Goal: Information Seeking & Learning: Learn about a topic

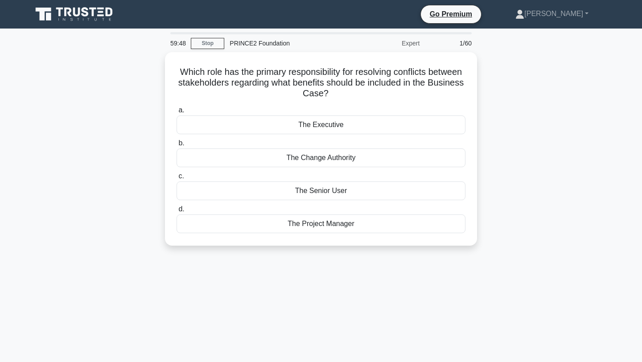
click at [323, 269] on div "59:48 Stop PRINCE2 Foundation Expert 1/60 Which role has the primary responsibi…" at bounding box center [321, 255] width 589 height 446
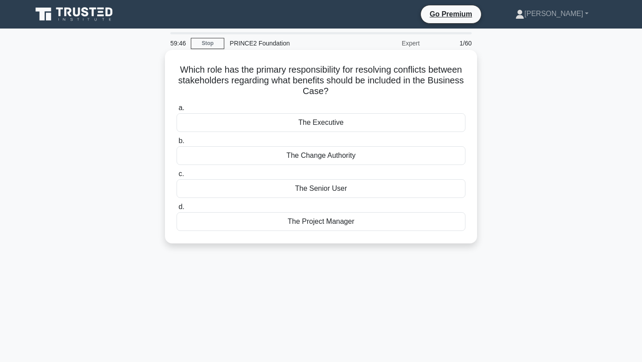
click at [307, 117] on div "The Executive" at bounding box center [321, 122] width 289 height 19
click at [177, 111] on input "a. The Executive" at bounding box center [177, 108] width 0 height 6
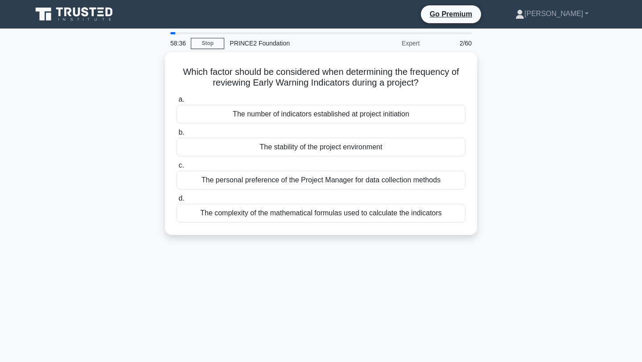
click at [104, 173] on div "Which factor should be considered when determining the frequency of reviewing E…" at bounding box center [321, 149] width 589 height 194
click at [111, 178] on div "Which factor should be considered when determining the frequency of reviewing E…" at bounding box center [321, 149] width 589 height 194
click at [119, 167] on div "Which factor should be considered when determining the frequency of reviewing E…" at bounding box center [321, 149] width 589 height 194
click at [128, 128] on div "Which factor should be considered when determining the frequency of reviewing E…" at bounding box center [321, 149] width 589 height 194
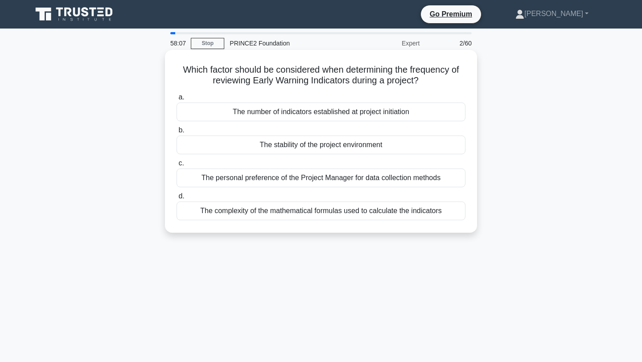
click at [276, 117] on div "The number of indicators established at project initiation" at bounding box center [321, 112] width 289 height 19
click at [177, 100] on input "a. The number of indicators established at project initiation" at bounding box center [177, 98] width 0 height 6
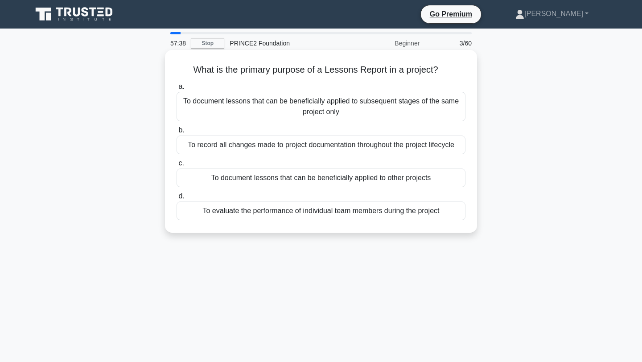
click at [275, 182] on div "To document lessons that can be beneficially applied to other projects" at bounding box center [321, 178] width 289 height 19
click at [177, 166] on input "c. To document lessons that can be beneficially applied to other projects" at bounding box center [177, 164] width 0 height 6
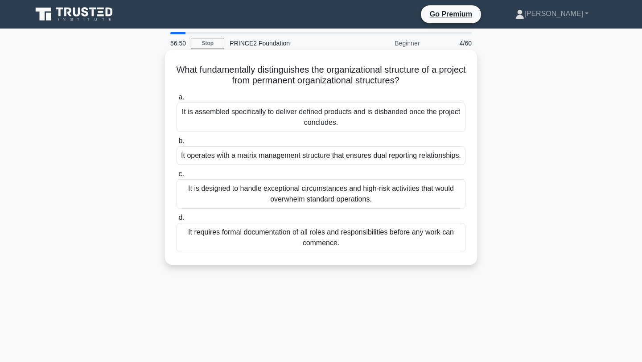
click at [268, 111] on div "It is assembled specifically to deliver defined products and is disbanded once …" at bounding box center [321, 117] width 289 height 29
click at [177, 100] on input "a. It is assembled specifically to deliver defined products and is disbanded on…" at bounding box center [177, 98] width 0 height 6
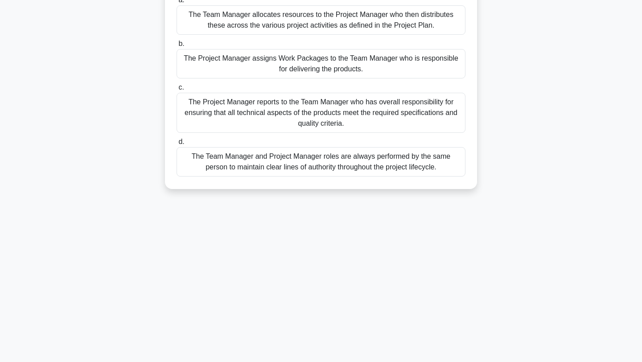
scroll to position [114, 0]
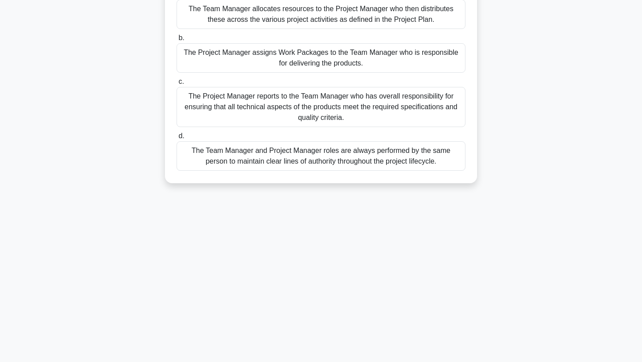
click at [261, 46] on div "The Project Manager assigns Work Packages to the Team Manager who is responsibl…" at bounding box center [321, 57] width 289 height 29
click at [177, 41] on input "b. The Project Manager assigns Work Packages to the Team Manager who is respons…" at bounding box center [177, 38] width 0 height 6
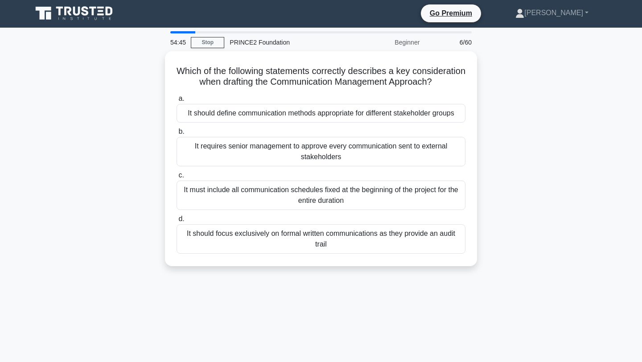
scroll to position [0, 0]
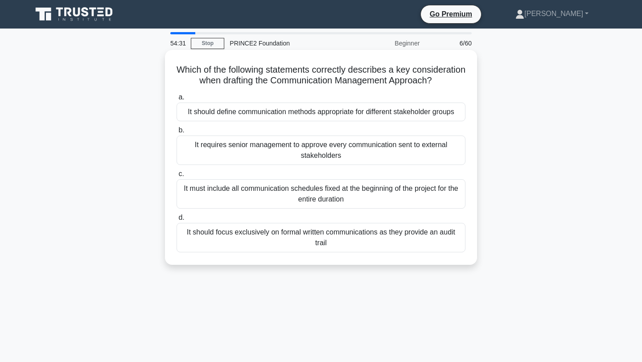
click at [250, 114] on div "It should define communication methods appropriate for different stakeholder gr…" at bounding box center [321, 112] width 289 height 19
click at [177, 100] on input "a. It should define communication methods appropriate for different stakeholder…" at bounding box center [177, 98] width 0 height 6
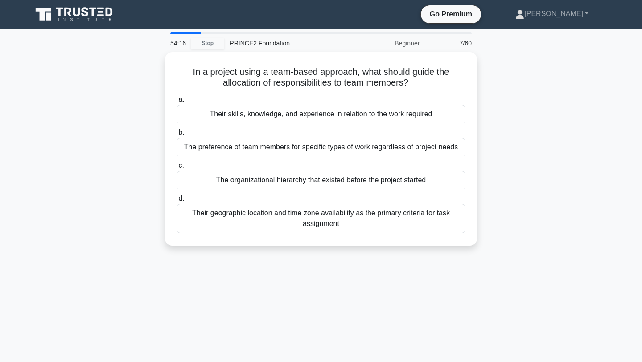
click at [250, 114] on div "Their skills, knowledge, and experience in relation to the work required" at bounding box center [321, 114] width 289 height 19
click at [177, 103] on input "a. Their skills, knowledge, and experience in relation to the work required" at bounding box center [177, 100] width 0 height 6
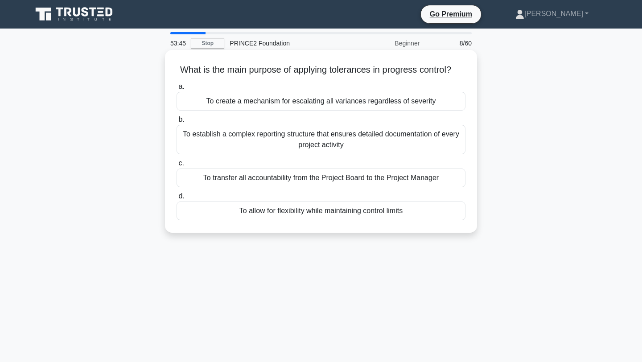
click at [326, 212] on div "To allow for flexibility while maintaining control limits" at bounding box center [321, 211] width 289 height 19
click at [177, 199] on input "d. To allow for flexibility while maintaining control limits" at bounding box center [177, 197] width 0 height 6
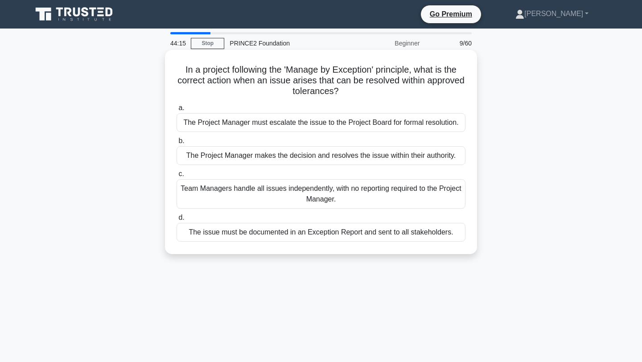
click at [341, 156] on div "The Project Manager makes the decision and resolves the issue within their auth…" at bounding box center [321, 155] width 289 height 19
click at [177, 144] on input "b. The Project Manager makes the decision and resolves the issue within their a…" at bounding box center [177, 141] width 0 height 6
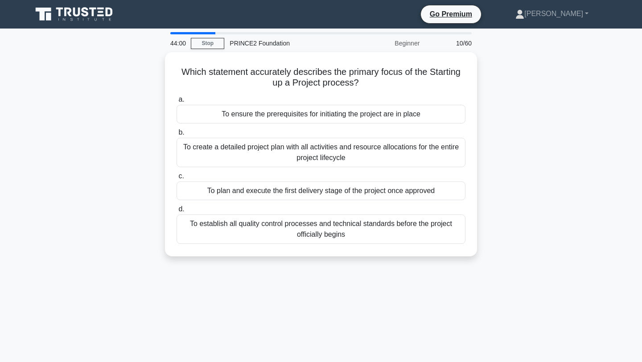
click at [257, 280] on div "44:00 Stop PRINCE2 Foundation Beginner 10/60 Which statement accurately describ…" at bounding box center [321, 255] width 589 height 446
click at [542, 209] on div "Which statement accurately describes the primary focus of the Starting up a Pro…" at bounding box center [321, 159] width 589 height 215
click at [361, 313] on div "43:54 Stop PRINCE2 Foundation Beginner 10/60 Which statement accurately describ…" at bounding box center [321, 255] width 589 height 446
click at [503, 160] on div "Which statement accurately describes the primary focus of the Starting up a Pro…" at bounding box center [321, 159] width 589 height 215
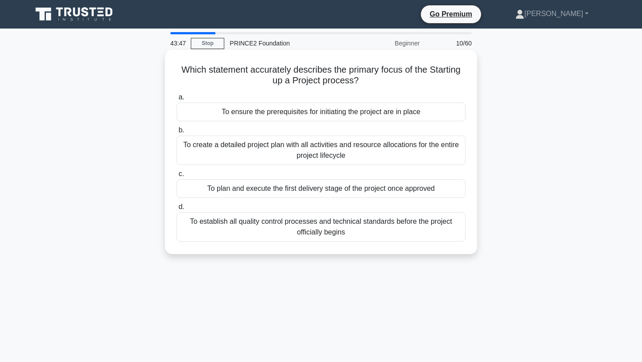
click at [405, 109] on div "To ensure the prerequisites for initiating the project are in place" at bounding box center [321, 112] width 289 height 19
click at [177, 100] on input "a. To ensure the prerequisites for initiating the project are in place" at bounding box center [177, 98] width 0 height 6
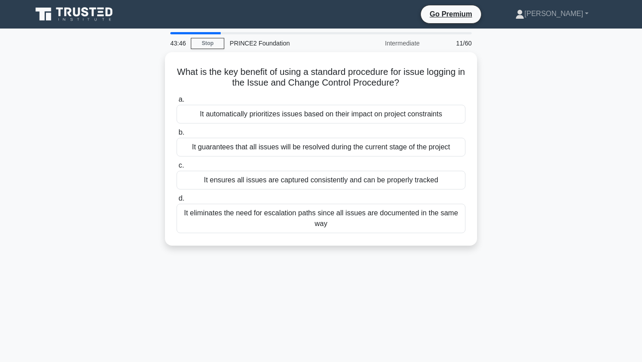
click at [538, 104] on div "What is the key benefit of using a standard procedure for issue logging in the …" at bounding box center [321, 154] width 589 height 204
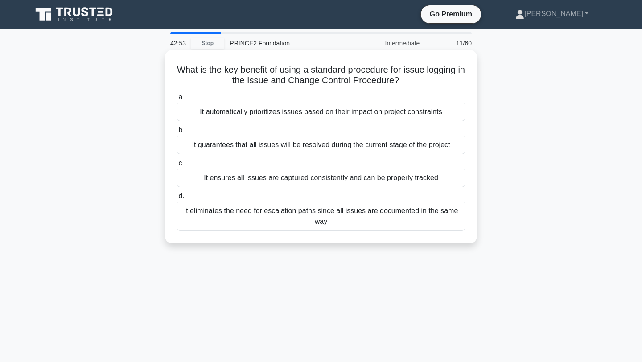
click at [310, 182] on div "It ensures all issues are captured consistently and can be properly tracked" at bounding box center [321, 178] width 289 height 19
click at [177, 166] on input "c. It ensures all issues are captured consistently and can be properly tracked" at bounding box center [177, 164] width 0 height 6
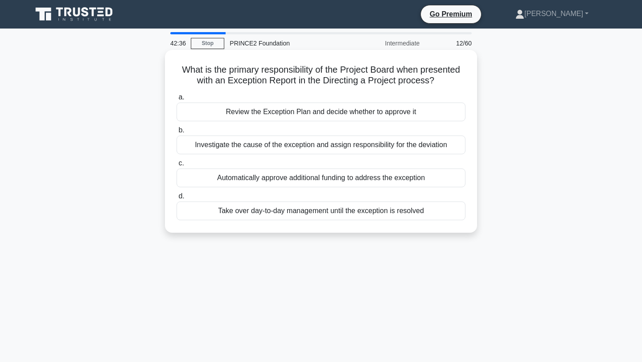
click at [277, 110] on div "Review the Exception Plan and decide whether to approve it" at bounding box center [321, 112] width 289 height 19
click at [177, 100] on input "a. Review the Exception Plan and decide whether to approve it" at bounding box center [177, 98] width 0 height 6
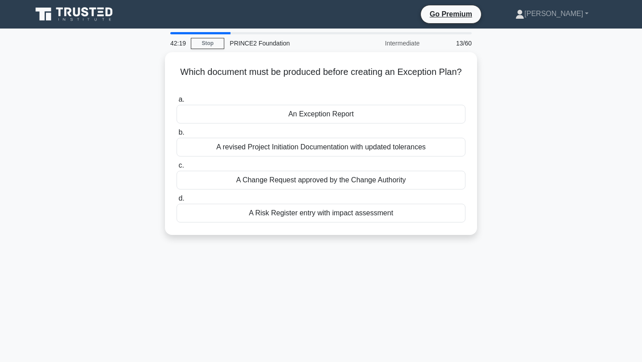
click at [277, 110] on div "An Exception Report" at bounding box center [321, 114] width 289 height 19
click at [177, 103] on input "a. An Exception Report" at bounding box center [177, 100] width 0 height 6
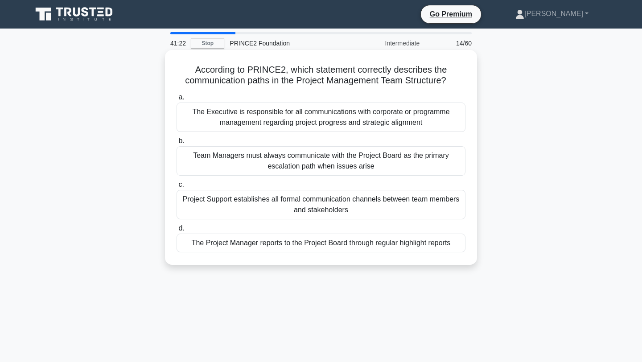
click at [310, 249] on div "The Project Manager reports to the Project Board through regular highlight repo…" at bounding box center [321, 243] width 289 height 19
click at [177, 232] on input "d. The Project Manager reports to the Project Board through regular highlight r…" at bounding box center [177, 229] width 0 height 6
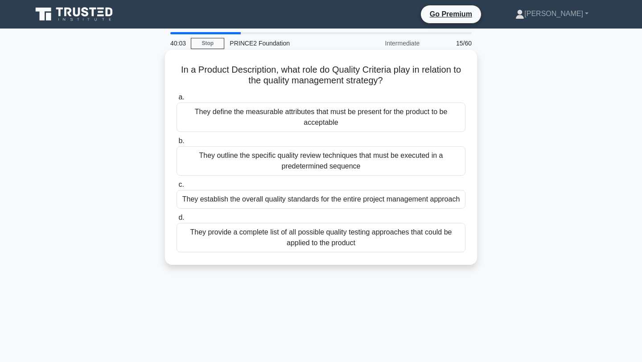
click at [409, 209] on div "a. They define the measurable attributes that must be present for the product t…" at bounding box center [321, 172] width 300 height 164
click at [319, 208] on div "They establish the overall quality standards for the entire project management …" at bounding box center [321, 199] width 289 height 19
click at [177, 188] on input "c. They establish the overall quality standards for the entire project manageme…" at bounding box center [177, 185] width 0 height 6
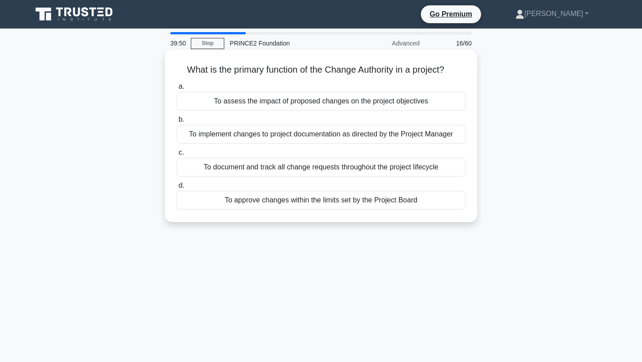
click at [388, 201] on div "To approve changes within the limits set by the Project Board" at bounding box center [321, 200] width 289 height 19
click at [177, 189] on input "d. To approve changes within the limits set by the Project Board" at bounding box center [177, 186] width 0 height 6
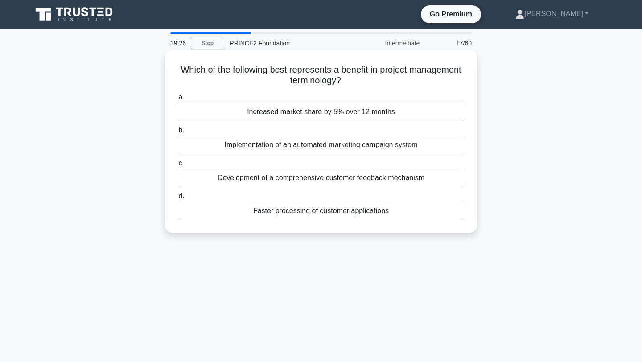
click at [349, 117] on div "Increased market share by 5% over 12 months" at bounding box center [321, 112] width 289 height 19
click at [177, 100] on input "a. Increased market share by 5% over 12 months" at bounding box center [177, 98] width 0 height 6
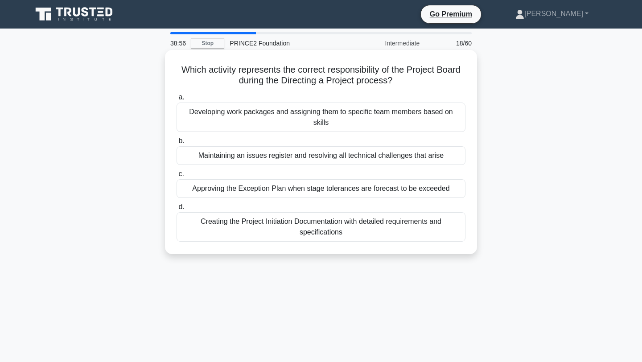
click at [308, 180] on div "Approving the Exception Plan when stage tolerances are forecast to be exceeded" at bounding box center [321, 188] width 289 height 19
click at [177, 177] on input "c. Approving the Exception Plan when stage tolerances are forecast to be exceed…" at bounding box center [177, 174] width 0 height 6
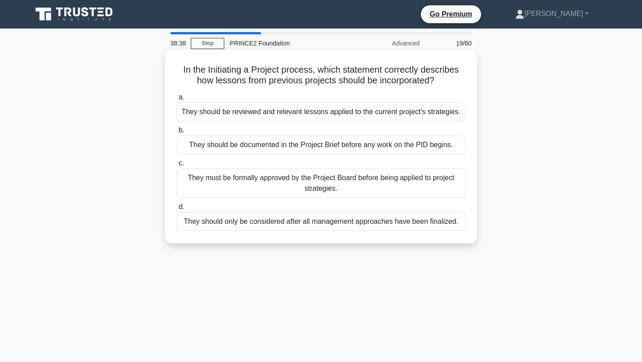
click at [302, 112] on div "They should be reviewed and relevant lessons applied to the current project's s…" at bounding box center [321, 112] width 289 height 19
click at [177, 100] on input "a. They should be reviewed and relevant lessons applied to the current project'…" at bounding box center [177, 98] width 0 height 6
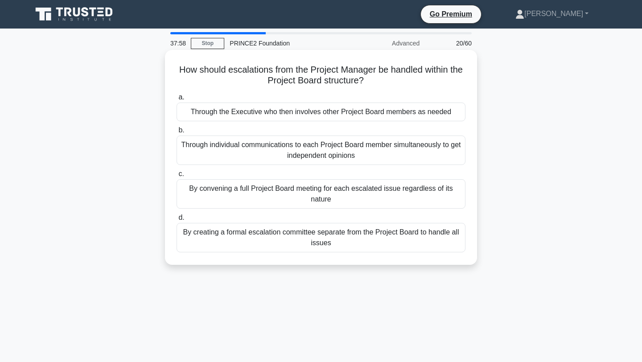
click at [270, 242] on div "By creating a formal escalation committee separate from the Project Board to ha…" at bounding box center [321, 237] width 289 height 29
click at [177, 221] on input "d. By creating a formal escalation committee separate from the Project Board to…" at bounding box center [177, 218] width 0 height 6
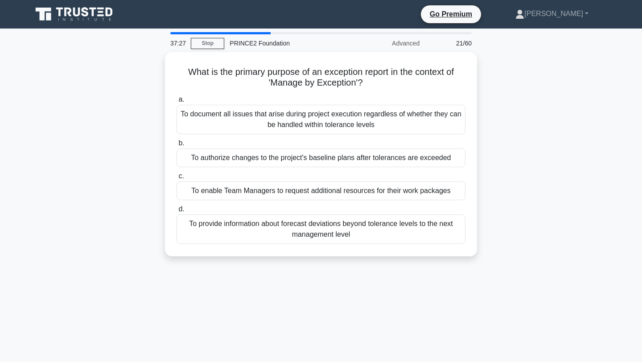
drag, startPoint x: 266, startPoint y: 154, endPoint x: 220, endPoint y: 335, distance: 186.9
click at [220, 335] on div "37:27 Stop PRINCE2 Foundation Advanced 21/60 What is the primary purpose of an …" at bounding box center [321, 255] width 589 height 446
click at [220, 335] on div "37:26 Stop PRINCE2 Foundation Advanced 21/60 What is the primary purpose of an …" at bounding box center [321, 255] width 589 height 446
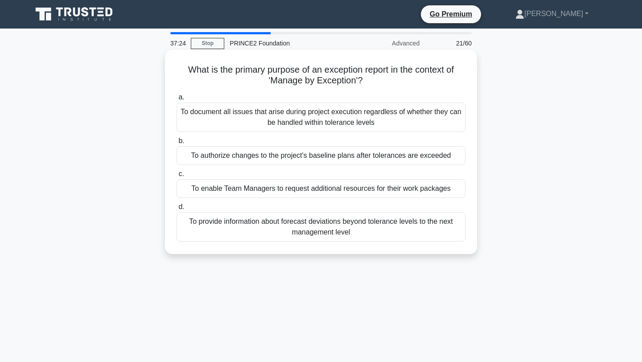
click at [286, 156] on div "To authorize changes to the project's baseline plans after tolerances are excee…" at bounding box center [321, 155] width 289 height 19
click at [177, 144] on input "b. To authorize changes to the project's baseline plans after tolerances are ex…" at bounding box center [177, 141] width 0 height 6
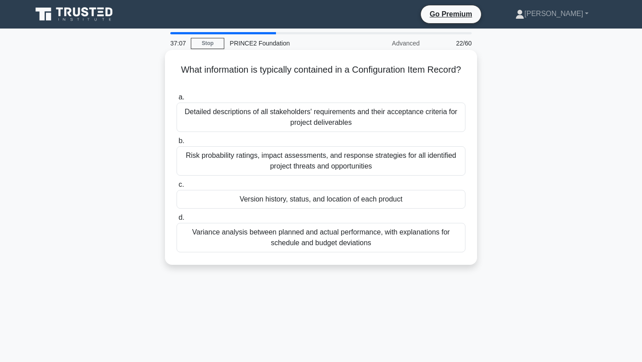
click at [284, 202] on div "Version history, status, and location of each product" at bounding box center [321, 199] width 289 height 19
click at [177, 188] on input "c. Version history, status, and location of each product" at bounding box center [177, 185] width 0 height 6
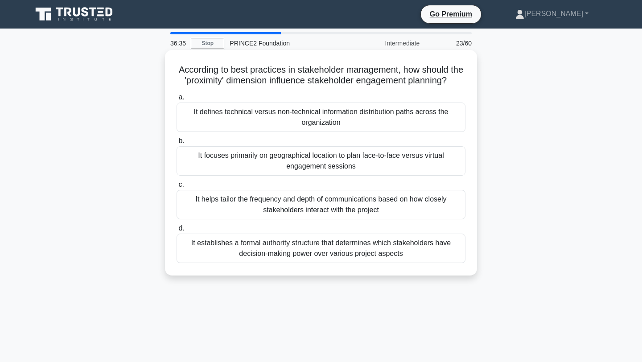
click at [289, 203] on div "It helps tailor the frequency and depth of communications based on how closely …" at bounding box center [321, 204] width 289 height 29
click at [177, 188] on input "c. It helps tailor the frequency and depth of communications based on how close…" at bounding box center [177, 185] width 0 height 6
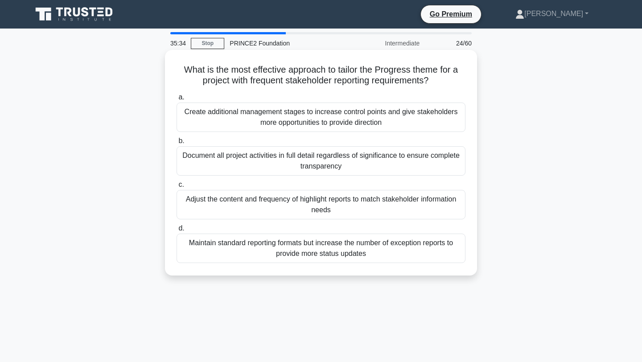
click at [356, 207] on div "Adjust the content and frequency of highlight reports to match stakeholder info…" at bounding box center [321, 204] width 289 height 29
click at [177, 188] on input "c. Adjust the content and frequency of highlight reports to match stakeholder i…" at bounding box center [177, 185] width 0 height 6
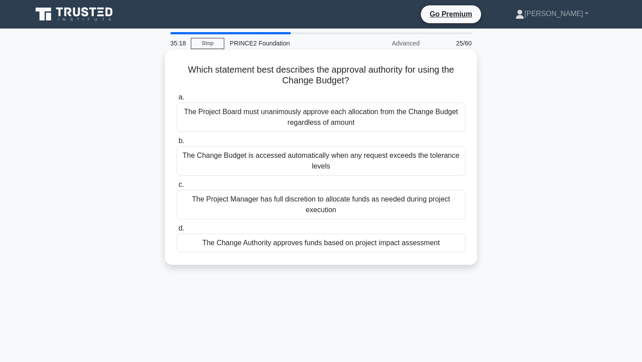
click at [367, 248] on div "The Change Authority approves funds based on project impact assessment" at bounding box center [321, 243] width 289 height 19
click at [177, 232] on input "d. The Change Authority approves funds based on project impact assessment" at bounding box center [177, 229] width 0 height 6
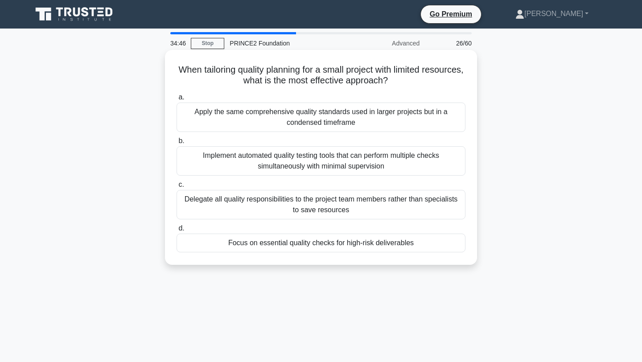
click at [377, 246] on div "Focus on essential quality checks for high-risk deliverables" at bounding box center [321, 243] width 289 height 19
click at [177, 232] on input "d. Focus on essential quality checks for high-risk deliverables" at bounding box center [177, 229] width 0 height 6
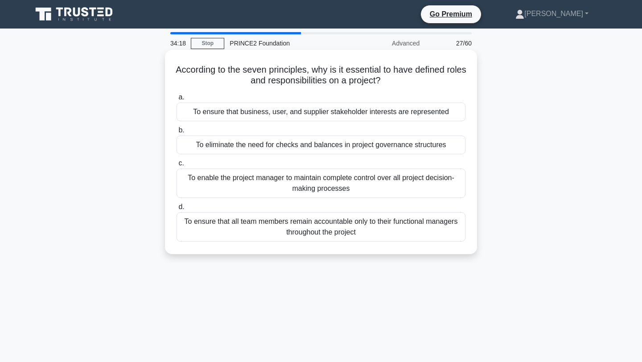
click at [395, 112] on div "To ensure that business, user, and supplier stakeholder interests are represent…" at bounding box center [321, 112] width 289 height 19
click at [177, 100] on input "a. To ensure that business, user, and supplier stakeholder interests are repres…" at bounding box center [177, 98] width 0 height 6
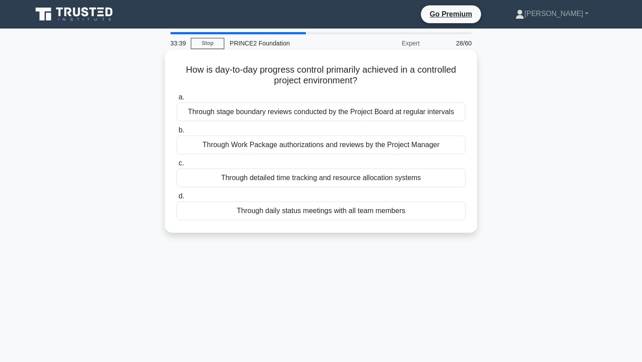
click at [384, 146] on div "Through Work Package authorizations and reviews by the Project Manager" at bounding box center [321, 145] width 289 height 19
click at [177, 133] on input "b. Through Work Package authorizations and reviews by the Project Manager" at bounding box center [177, 131] width 0 height 6
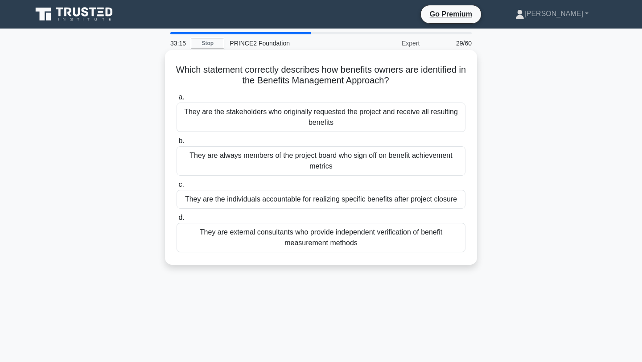
click at [392, 196] on div "They are the individuals accountable for realizing specific benefits after proj…" at bounding box center [321, 199] width 289 height 19
click at [177, 188] on input "c. They are the individuals accountable for realizing specific benefits after p…" at bounding box center [177, 185] width 0 height 6
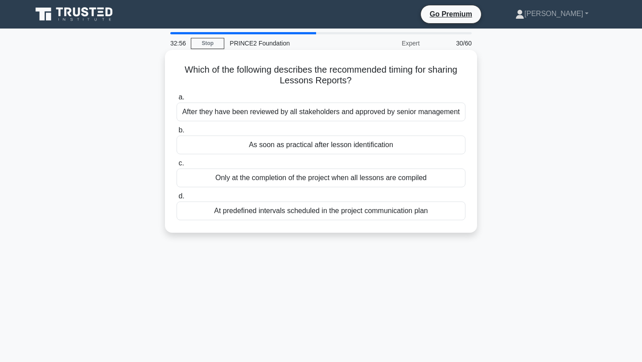
click at [336, 214] on div "At predefined intervals scheduled in the project communication plan" at bounding box center [321, 211] width 289 height 19
click at [177, 199] on input "d. At predefined intervals scheduled in the project communication plan" at bounding box center [177, 197] width 0 height 6
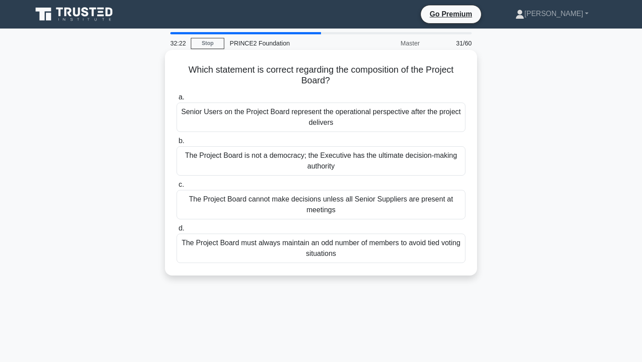
click at [404, 113] on div "Senior Users on the Project Board represent the operational perspective after t…" at bounding box center [321, 117] width 289 height 29
click at [177, 100] on input "a. Senior Users on the Project Board represent the operational perspective afte…" at bounding box center [177, 98] width 0 height 6
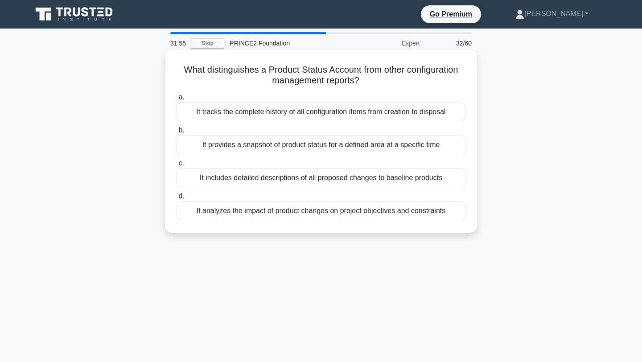
click at [402, 146] on div "It provides a snapshot of product status for a defined area at a specific time" at bounding box center [321, 145] width 289 height 19
click at [177, 133] on input "b. It provides a snapshot of product status for a defined area at a specific ti…" at bounding box center [177, 131] width 0 height 6
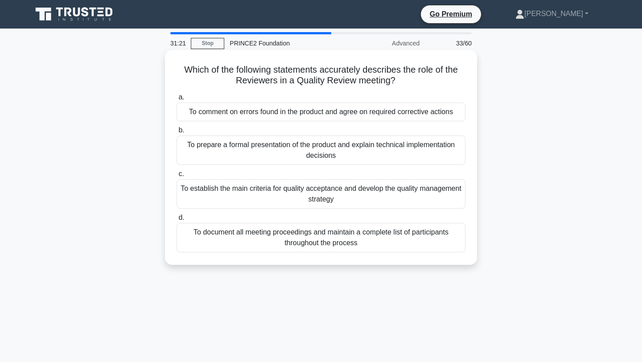
click at [383, 116] on div "To comment on errors found in the product and agree on required corrective acti…" at bounding box center [321, 112] width 289 height 19
click at [177, 100] on input "a. To comment on errors found in the product and agree on required corrective a…" at bounding box center [177, 98] width 0 height 6
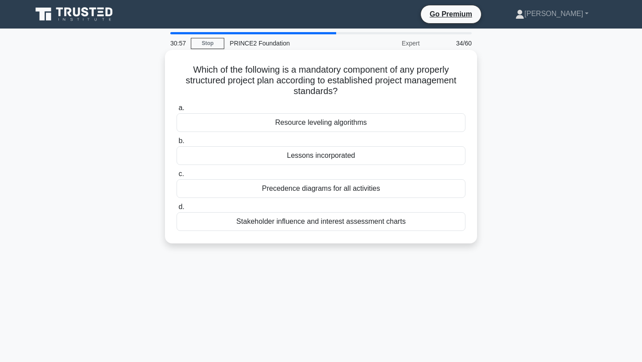
click at [377, 155] on div "Lessons incorporated" at bounding box center [321, 155] width 289 height 19
click at [177, 144] on input "b. Lessons incorporated" at bounding box center [177, 141] width 0 height 6
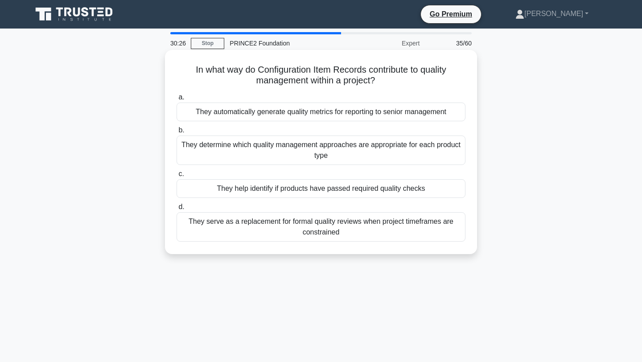
click at [376, 190] on div "They help identify if products have passed required quality checks" at bounding box center [321, 188] width 289 height 19
click at [177, 177] on input "c. They help identify if products have passed required quality checks" at bounding box center [177, 174] width 0 height 6
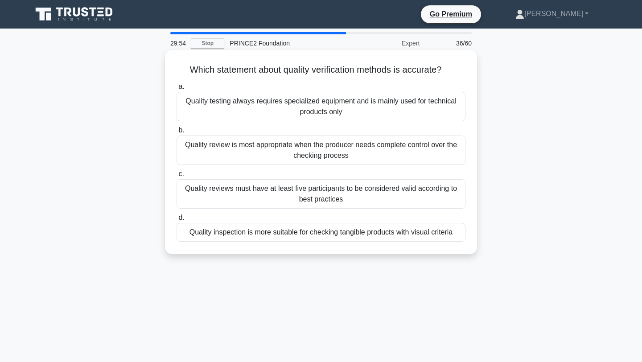
click at [350, 157] on div "Quality review is most appropriate when the producer needs complete control ove…" at bounding box center [321, 150] width 289 height 29
click at [177, 133] on input "b. Quality review is most appropriate when the producer needs complete control …" at bounding box center [177, 131] width 0 height 6
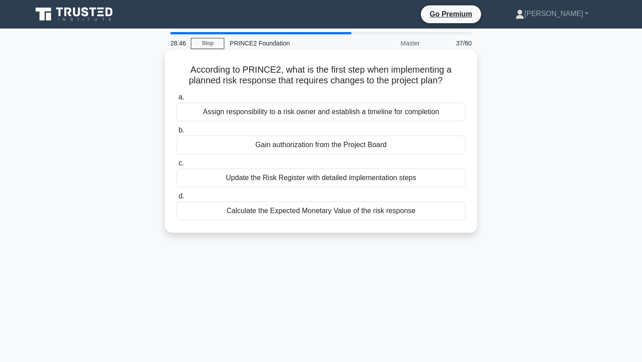
click at [366, 212] on div "Calculate the Expected Monetary Value of the risk response" at bounding box center [321, 211] width 289 height 19
click at [177, 199] on input "d. Calculate the Expected Monetary Value of the risk response" at bounding box center [177, 197] width 0 height 6
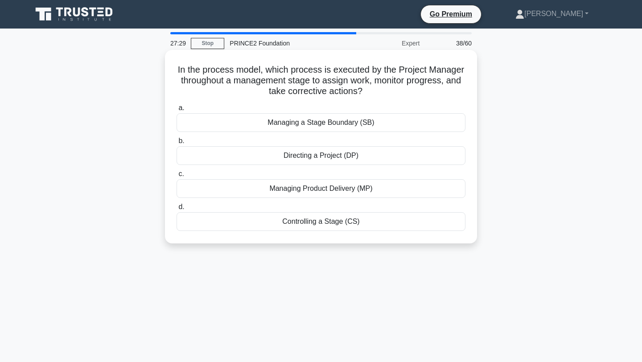
click at [365, 219] on div "Controlling a Stage (CS)" at bounding box center [321, 221] width 289 height 19
click at [177, 210] on input "d. Controlling a Stage (CS)" at bounding box center [177, 207] width 0 height 6
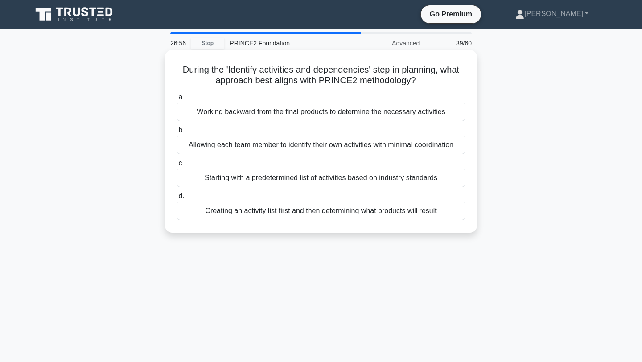
click at [357, 112] on div "Working backward from the final products to determine the necessary activities" at bounding box center [321, 112] width 289 height 19
click at [177, 100] on input "a. Working backward from the final products to determine the necessary activiti…" at bounding box center [177, 98] width 0 height 6
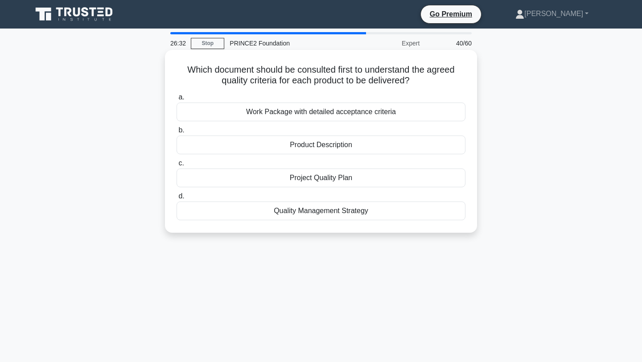
click at [334, 150] on div "Product Description" at bounding box center [321, 145] width 289 height 19
click at [177, 133] on input "b. Product Description" at bounding box center [177, 131] width 0 height 6
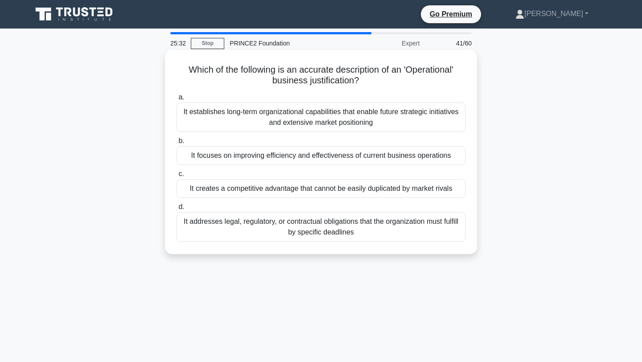
click at [336, 161] on div "It focuses on improving efficiency and effectiveness of current business operat…" at bounding box center [321, 155] width 289 height 19
click at [177, 144] on input "b. It focuses on improving efficiency and effectiveness of current business ope…" at bounding box center [177, 141] width 0 height 6
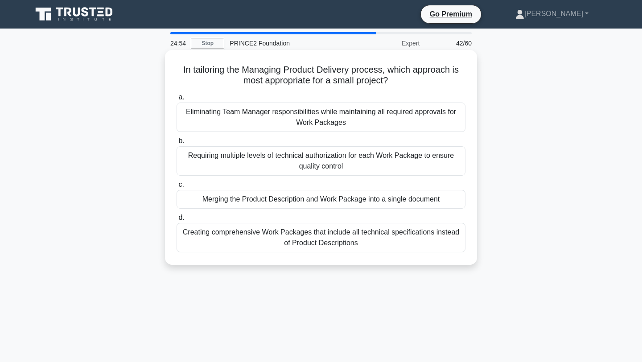
click at [385, 197] on div "Merging the Product Description and Work Package into a single document" at bounding box center [321, 199] width 289 height 19
click at [177, 188] on input "c. Merging the Product Description and Work Package into a single document" at bounding box center [177, 185] width 0 height 6
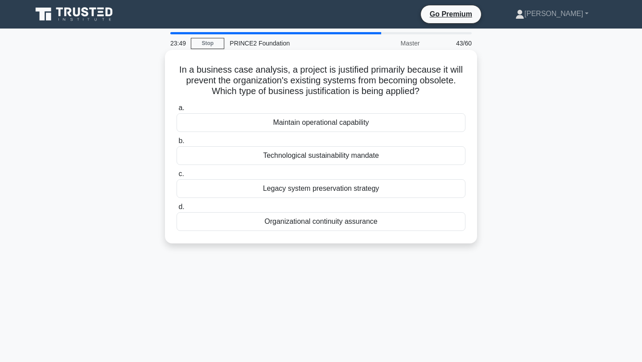
click at [212, 159] on div "Technological sustainability mandate" at bounding box center [321, 155] width 289 height 19
click at [177, 144] on input "b. Technological sustainability mandate" at bounding box center [177, 141] width 0 height 6
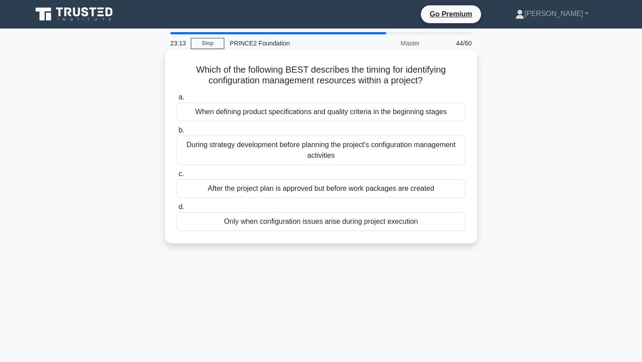
click at [232, 188] on div "After the project plan is approved but before work packages are created" at bounding box center [321, 188] width 289 height 19
click at [177, 177] on input "c. After the project plan is approved but before work packages are created" at bounding box center [177, 174] width 0 height 6
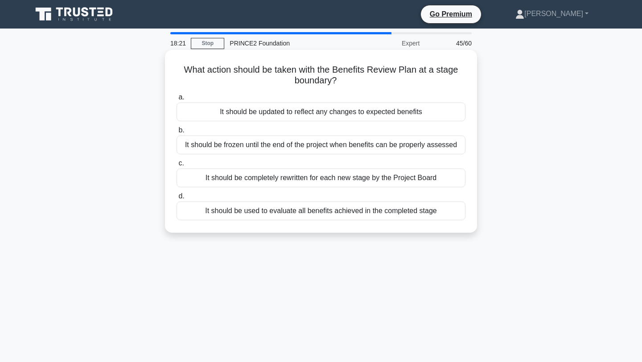
click at [234, 211] on div "It should be used to evaluate all benefits achieved in the completed stage" at bounding box center [321, 211] width 289 height 19
click at [177, 199] on input "d. It should be used to evaluate all benefits achieved in the completed stage" at bounding box center [177, 197] width 0 height 6
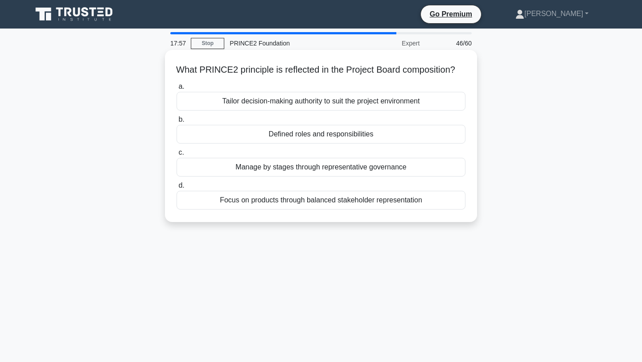
click at [247, 135] on div "Defined roles and responsibilities" at bounding box center [321, 134] width 289 height 19
click at [177, 123] on input "b. Defined roles and responsibilities" at bounding box center [177, 120] width 0 height 6
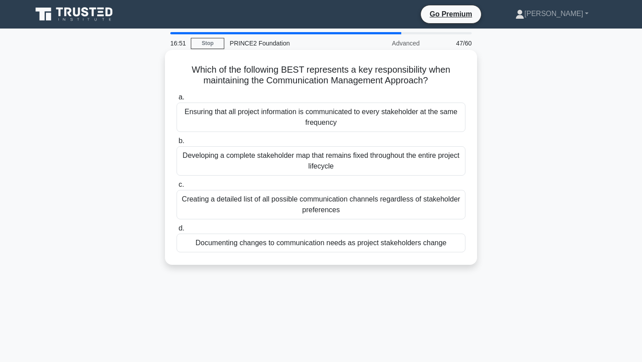
click at [269, 244] on div "Documenting changes to communication needs as project stakeholders change" at bounding box center [321, 243] width 289 height 19
click at [177, 232] on input "d. Documenting changes to communication needs as project stakeholders change" at bounding box center [177, 229] width 0 height 6
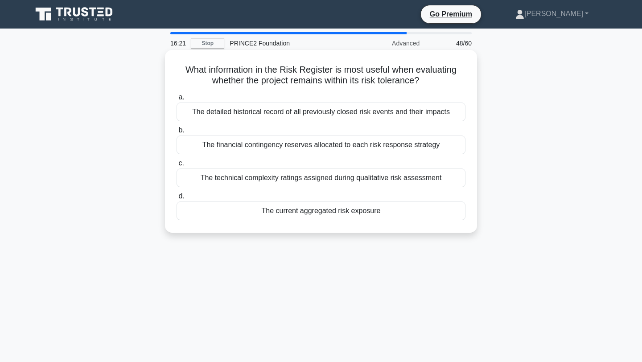
click at [271, 208] on div "The current aggregated risk exposure" at bounding box center [321, 211] width 289 height 19
click at [177, 199] on input "d. The current aggregated risk exposure" at bounding box center [177, 197] width 0 height 6
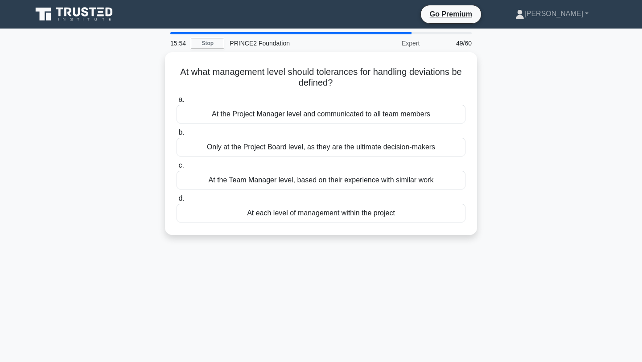
click at [271, 208] on div "At each level of management within the project" at bounding box center [321, 213] width 289 height 19
click at [177, 202] on input "d. At each level of management within the project" at bounding box center [177, 199] width 0 height 6
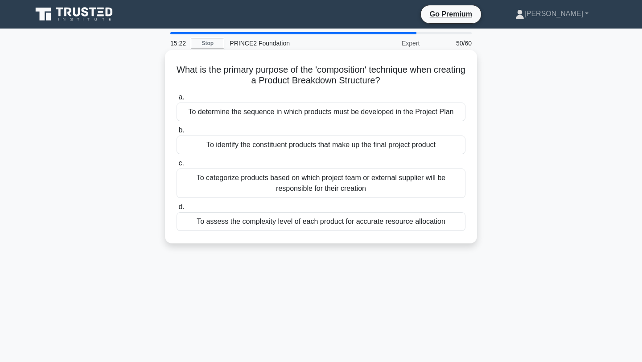
click at [262, 143] on div "To identify the constituent products that make up the final project product" at bounding box center [321, 145] width 289 height 19
click at [177, 133] on input "b. To identify the constituent products that make up the final project product" at bounding box center [177, 131] width 0 height 6
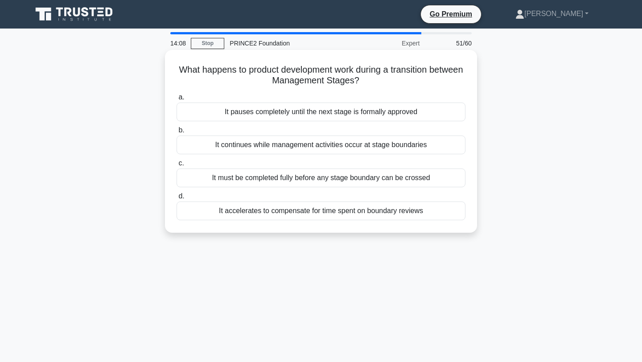
click at [269, 112] on div "It pauses completely until the next stage is formally approved" at bounding box center [321, 112] width 289 height 19
click at [177, 100] on input "a. It pauses completely until the next stage is formally approved" at bounding box center [177, 98] width 0 height 6
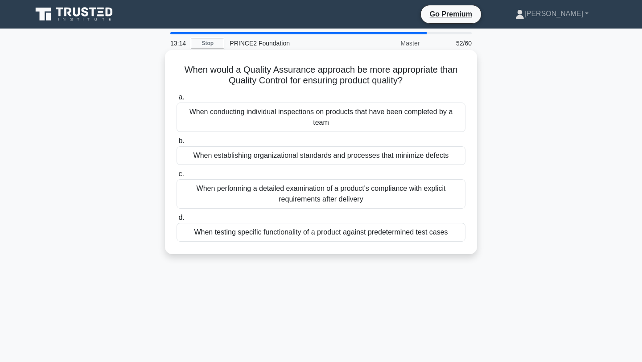
click at [290, 230] on div "When testing specific functionality of a product against predetermined test cas…" at bounding box center [321, 232] width 289 height 19
click at [177, 221] on input "d. When testing specific functionality of a product against predetermined test …" at bounding box center [177, 218] width 0 height 6
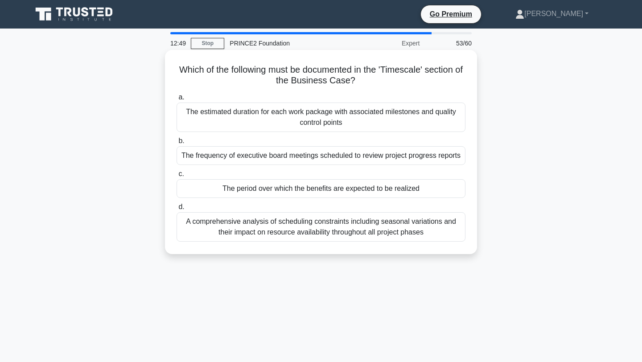
click at [295, 191] on div "The period over which the benefits are expected to be realized" at bounding box center [321, 188] width 289 height 19
click at [177, 177] on input "c. The period over which the benefits are expected to be realized" at bounding box center [177, 174] width 0 height 6
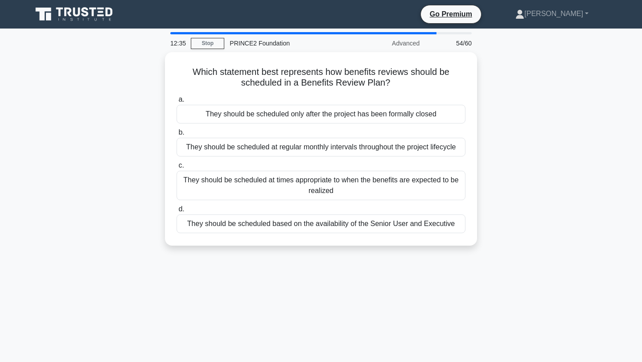
click at [295, 191] on div "They should be scheduled at times appropriate to when the benefits are expected…" at bounding box center [321, 185] width 289 height 29
click at [177, 169] on input "c. They should be scheduled at times appropriate to when the benefits are expec…" at bounding box center [177, 166] width 0 height 6
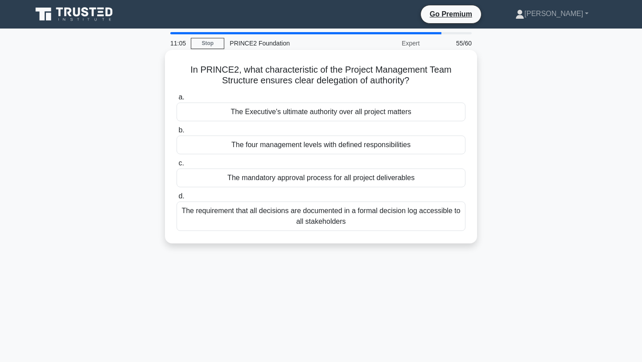
click at [306, 182] on div "The mandatory approval process for all project deliverables" at bounding box center [321, 178] width 289 height 19
click at [177, 166] on input "c. The mandatory approval process for all project deliverables" at bounding box center [177, 164] width 0 height 6
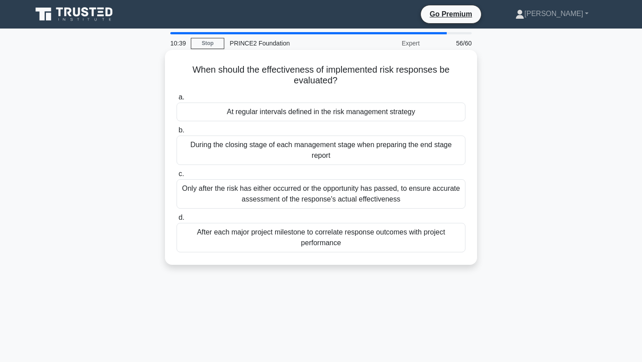
click at [290, 110] on div "At regular intervals defined in the risk management strategy" at bounding box center [321, 112] width 289 height 19
click at [177, 100] on input "a. At regular intervals defined in the risk management strategy" at bounding box center [177, 98] width 0 height 6
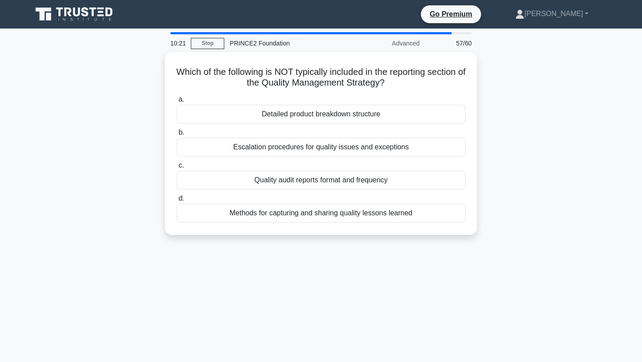
click at [306, 297] on div "10:21 Stop PRINCE2 Foundation Advanced 57/60 Which of the following is NOT typi…" at bounding box center [321, 255] width 589 height 446
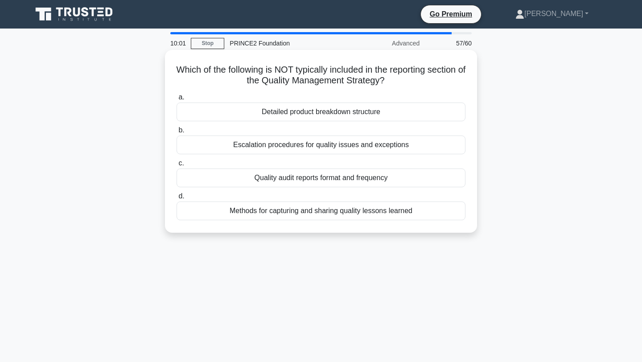
click at [305, 211] on div "Methods for capturing and sharing quality lessons learned" at bounding box center [321, 211] width 289 height 19
click at [177, 199] on input "d. Methods for capturing and sharing quality lessons learned" at bounding box center [177, 197] width 0 height 6
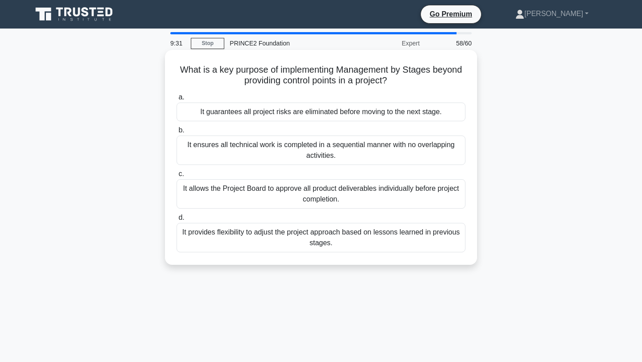
click at [304, 235] on div "It provides flexibility to adjust the project approach based on lessons learned…" at bounding box center [321, 237] width 289 height 29
click at [177, 221] on input "d. It provides flexibility to adjust the project approach based on lessons lear…" at bounding box center [177, 218] width 0 height 6
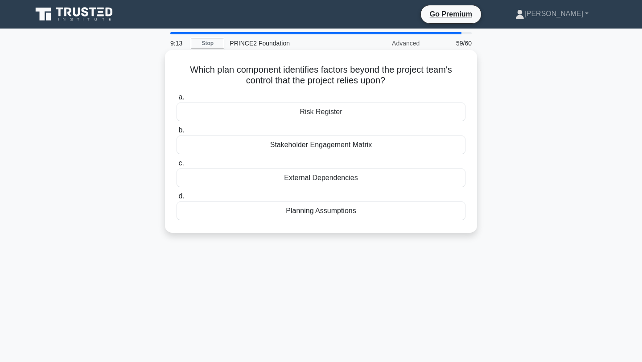
click at [313, 177] on div "External Dependencies" at bounding box center [321, 178] width 289 height 19
click at [177, 166] on input "c. External Dependencies" at bounding box center [177, 164] width 0 height 6
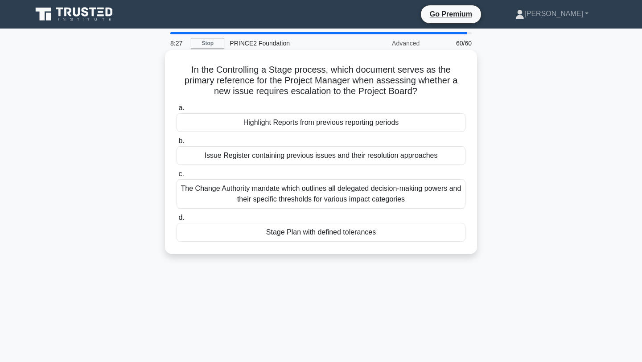
click at [327, 232] on div "Stage Plan with defined tolerances" at bounding box center [321, 232] width 289 height 19
click at [177, 221] on input "d. Stage Plan with defined tolerances" at bounding box center [177, 218] width 0 height 6
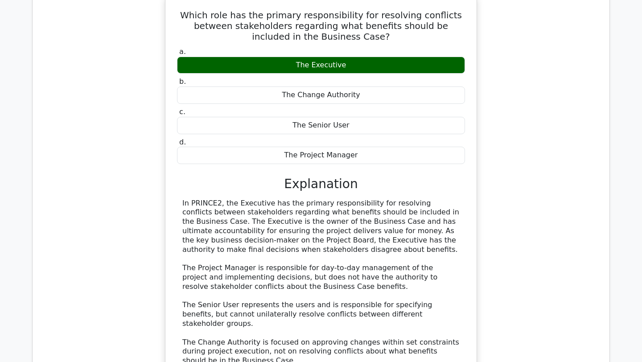
scroll to position [850, 0]
